Goal: Task Accomplishment & Management: Manage account settings

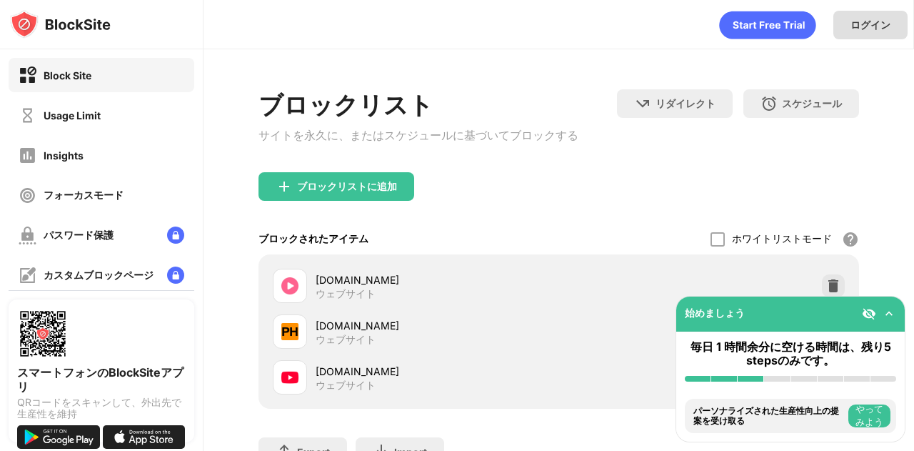
click at [872, 32] on div "ログイン" at bounding box center [870, 25] width 74 height 29
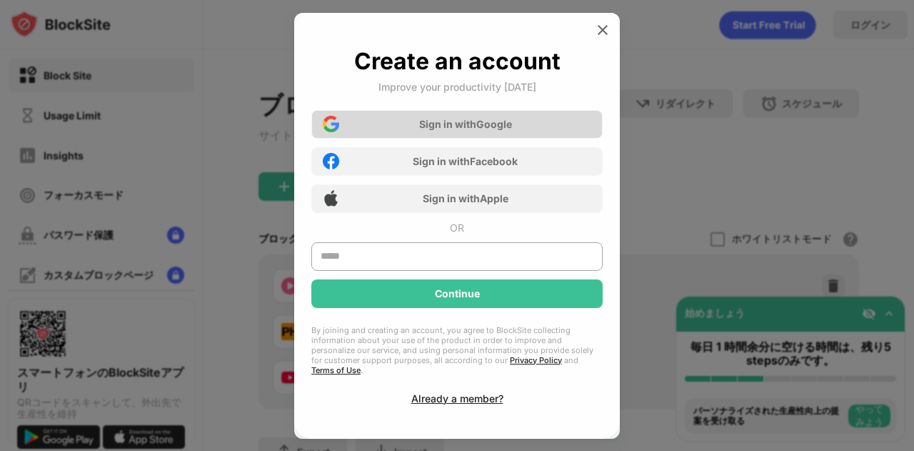
click at [470, 125] on div "Sign in with Google" at bounding box center [465, 124] width 93 height 12
